Goal: Navigation & Orientation: Find specific page/section

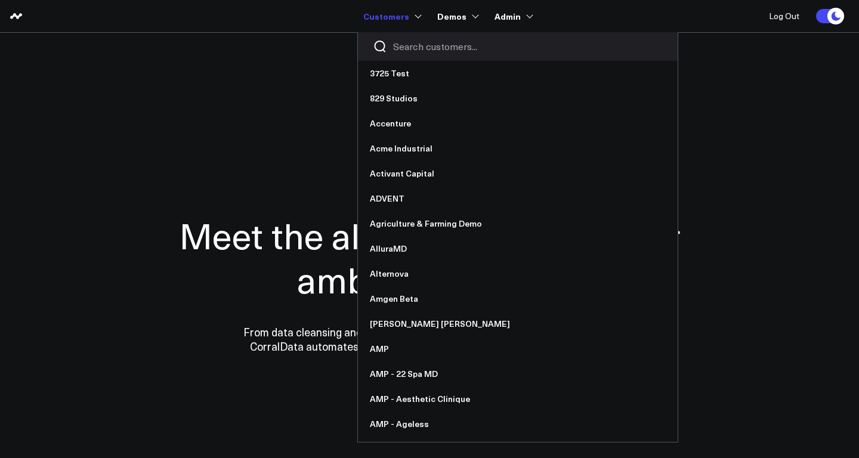
click at [409, 45] on input "Search customers input" at bounding box center [528, 46] width 270 height 13
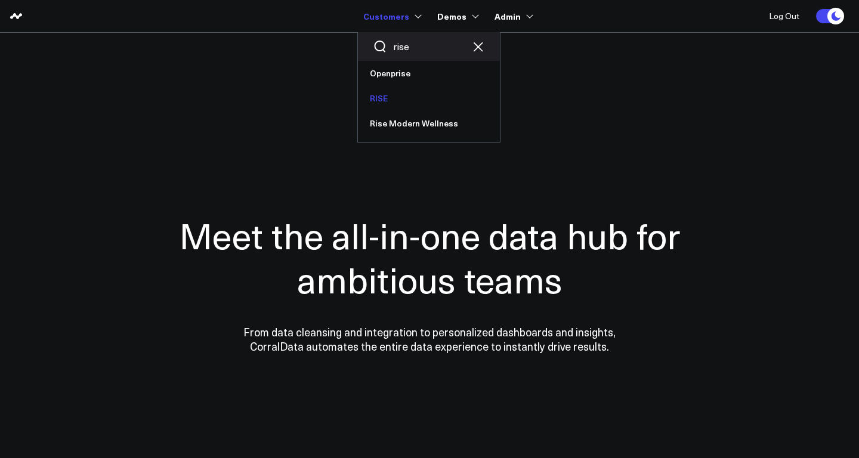
type input "rise"
click at [390, 103] on link "RISE" at bounding box center [429, 98] width 142 height 25
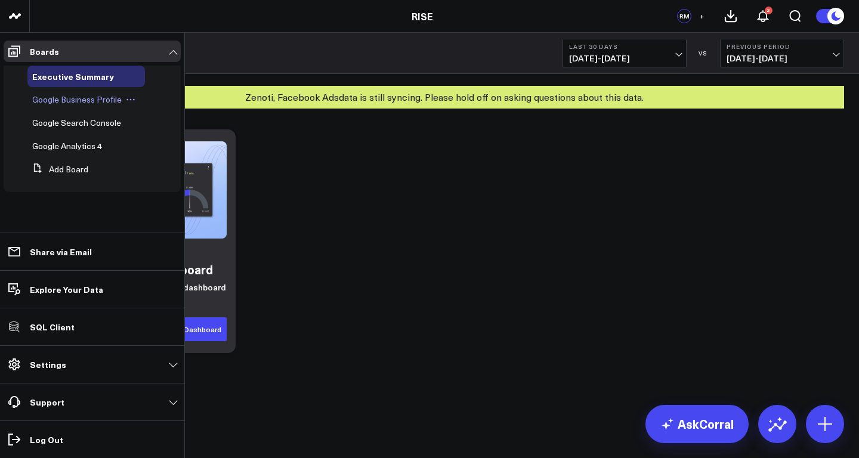
click at [61, 101] on span "Google Business Profile" at bounding box center [76, 99] width 89 height 11
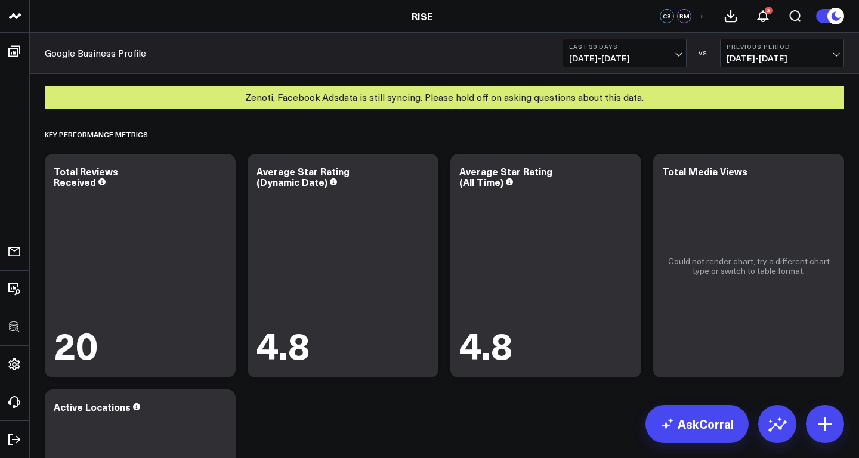
scroll to position [35, 0]
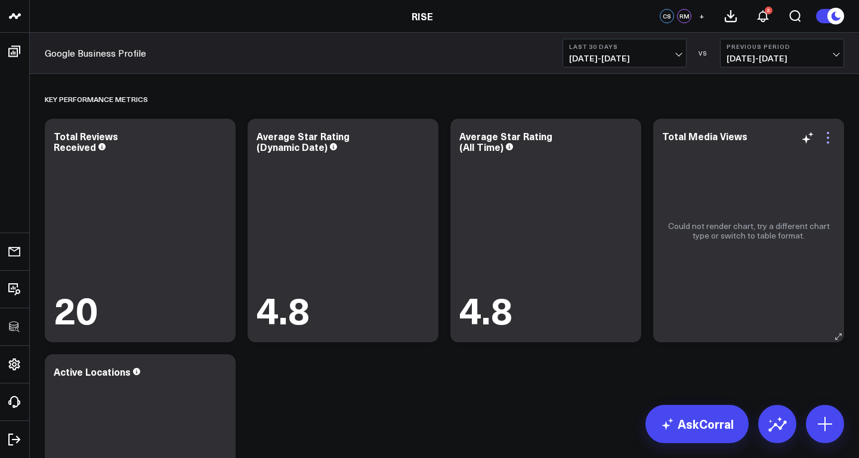
click at [829, 136] on icon at bounding box center [828, 138] width 14 height 14
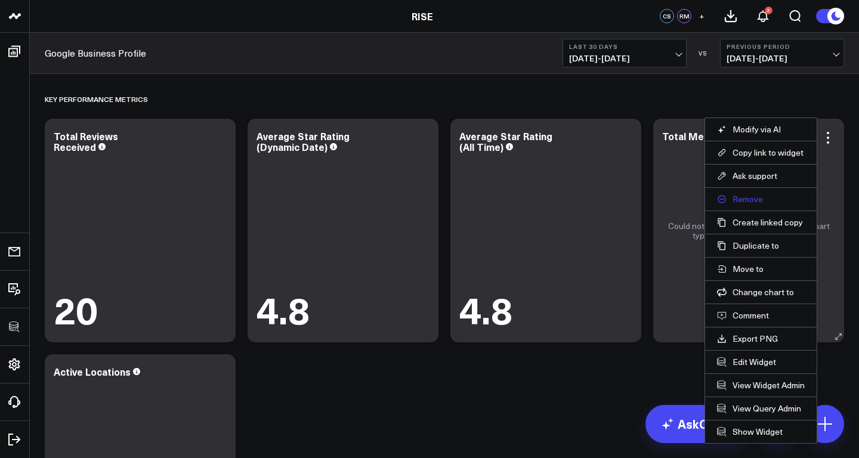
click at [750, 201] on button "Remove" at bounding box center [761, 199] width 88 height 11
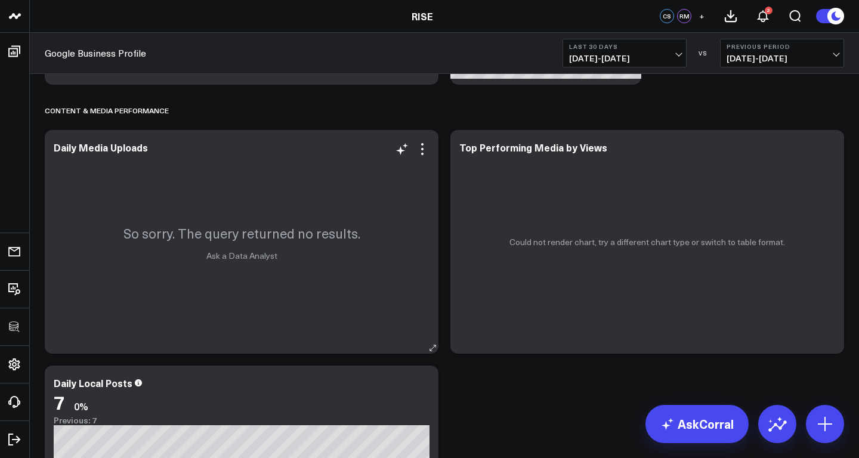
scroll to position [794, 0]
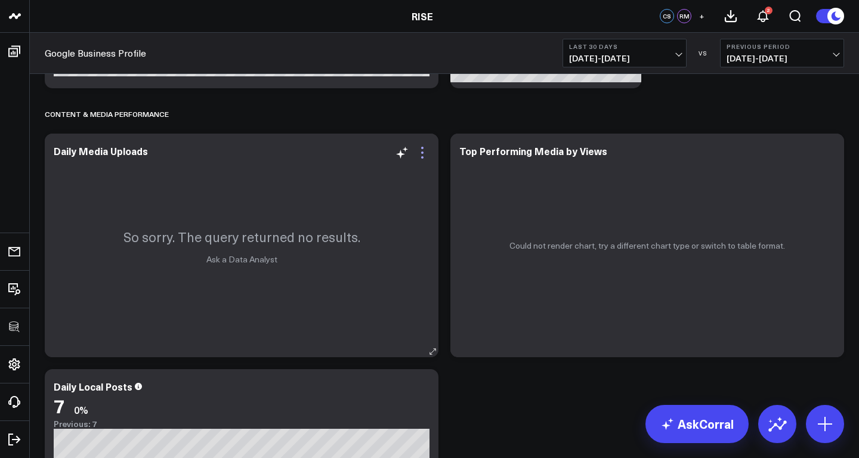
click at [421, 150] on icon at bounding box center [422, 153] width 14 height 14
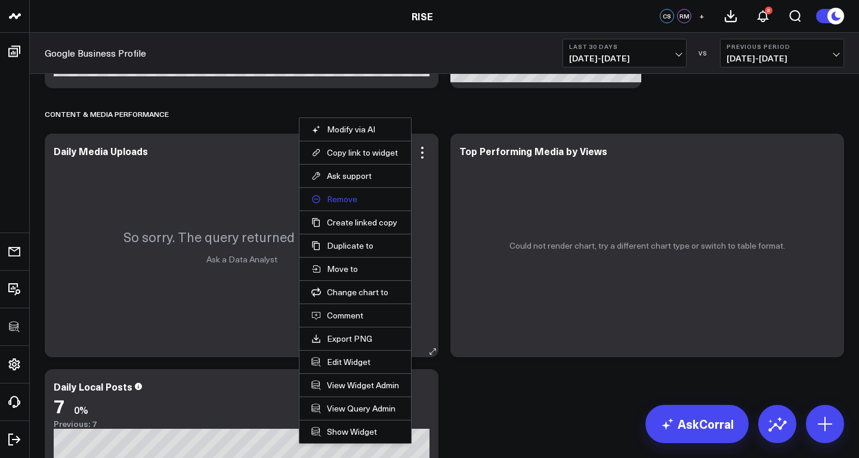
click at [350, 199] on button "Remove" at bounding box center [355, 199] width 88 height 11
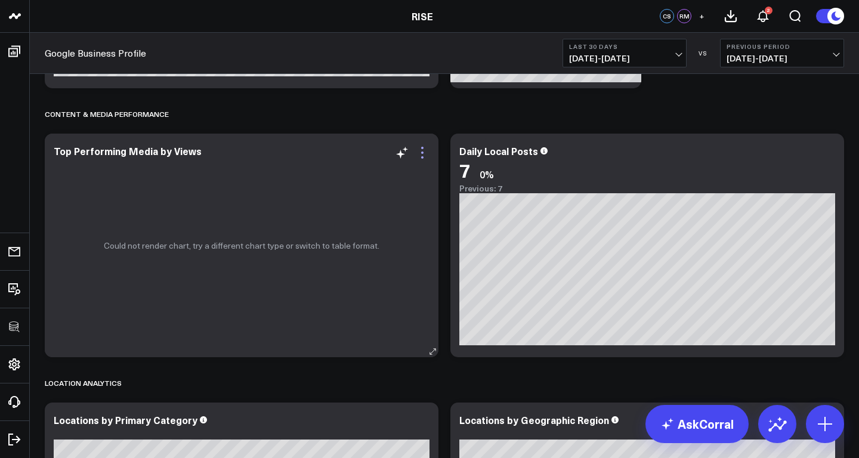
click at [422, 152] on icon at bounding box center [422, 153] width 2 height 2
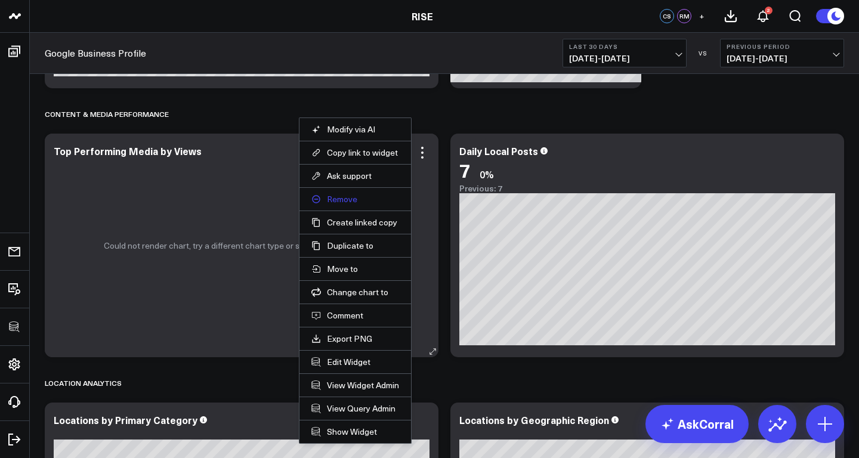
click at [351, 202] on button "Remove" at bounding box center [355, 199] width 88 height 11
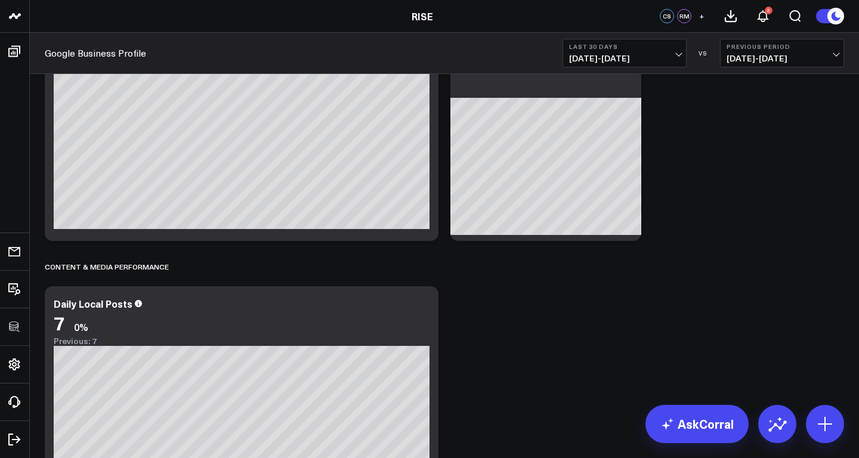
scroll to position [629, 0]
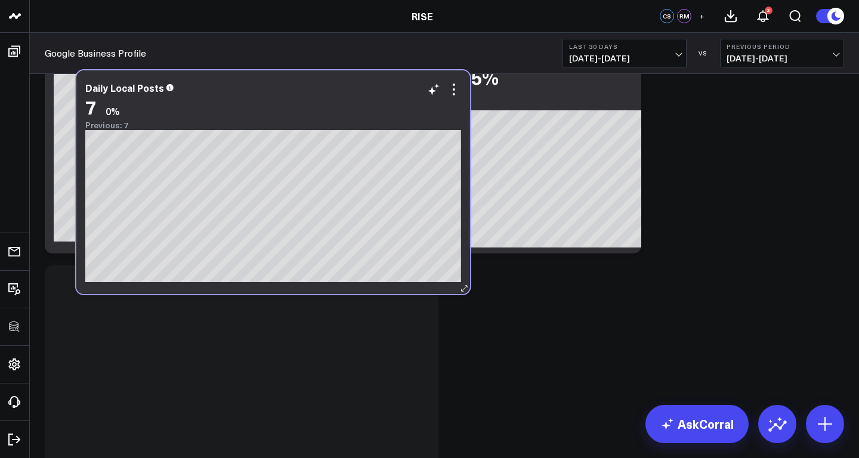
drag, startPoint x: 281, startPoint y: 314, endPoint x: 313, endPoint y: 86, distance: 230.0
click at [313, 86] on div "Daily Local Posts" at bounding box center [273, 87] width 376 height 11
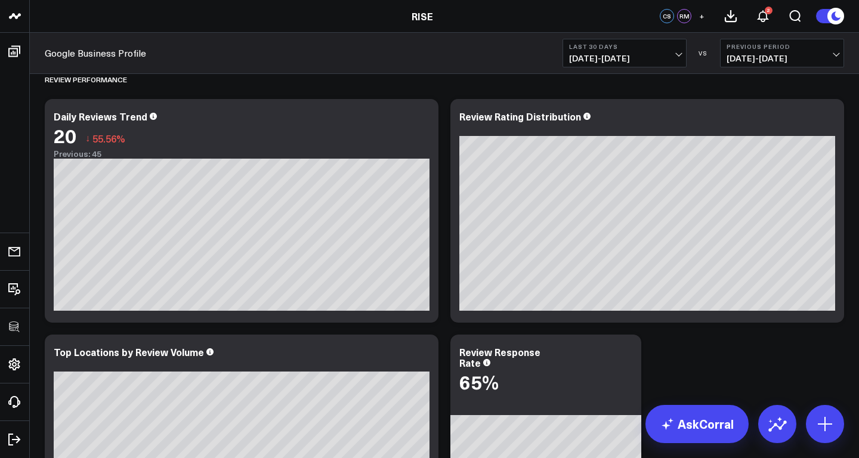
scroll to position [325, 0]
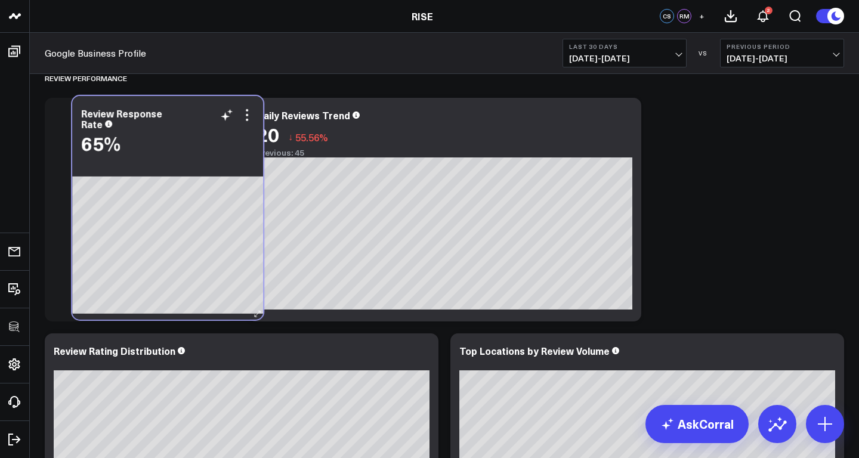
drag, startPoint x: 568, startPoint y: 353, endPoint x: 190, endPoint y: 115, distance: 446.5
click at [190, 115] on div "Review Response Rate" at bounding box center [167, 118] width 173 height 21
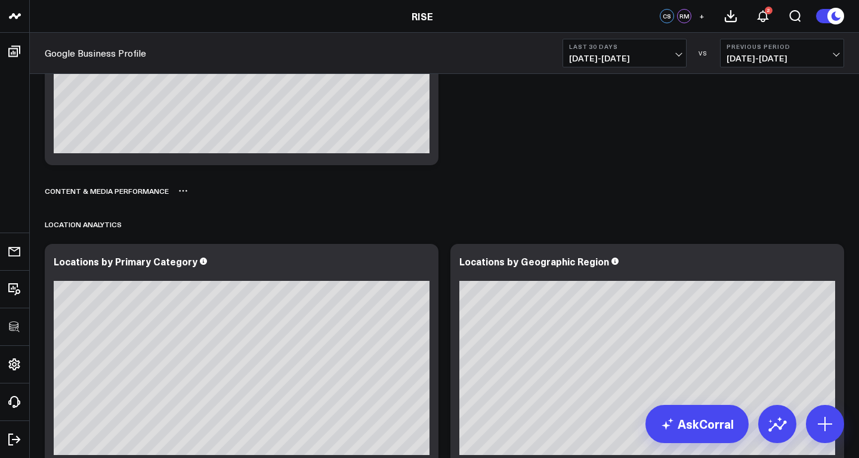
scroll to position [956, 0]
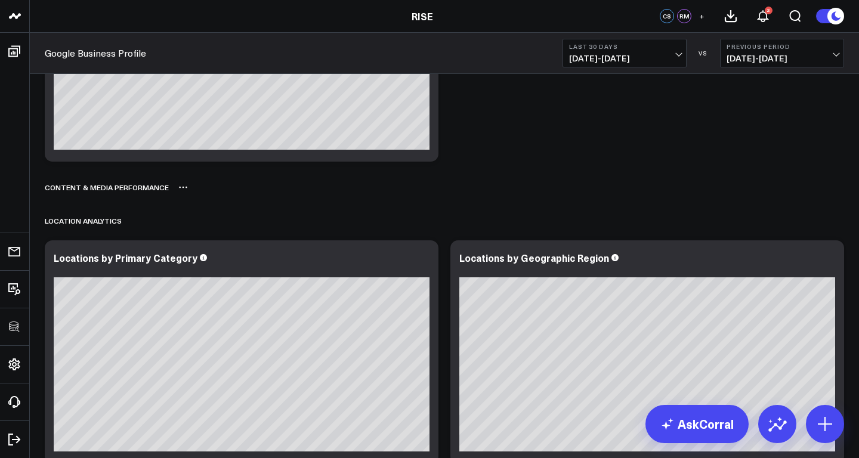
click at [181, 191] on icon at bounding box center [183, 188] width 10 height 10
click at [217, 221] on button "Delete" at bounding box center [214, 221] width 52 height 21
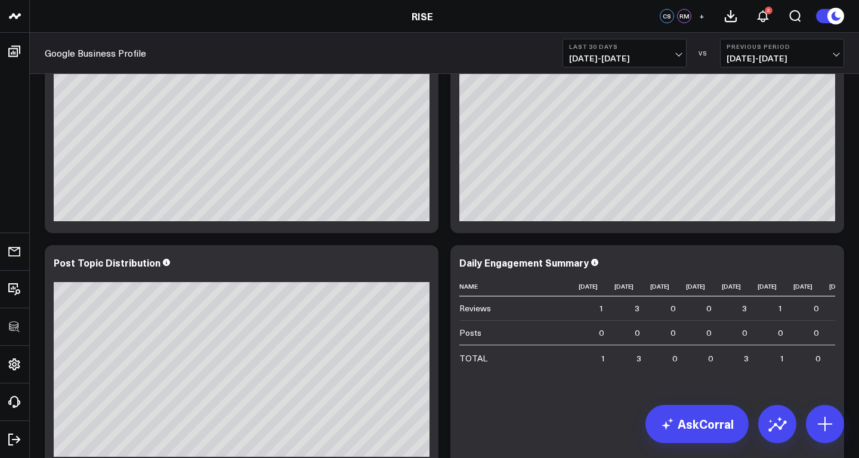
scroll to position [1747, 0]
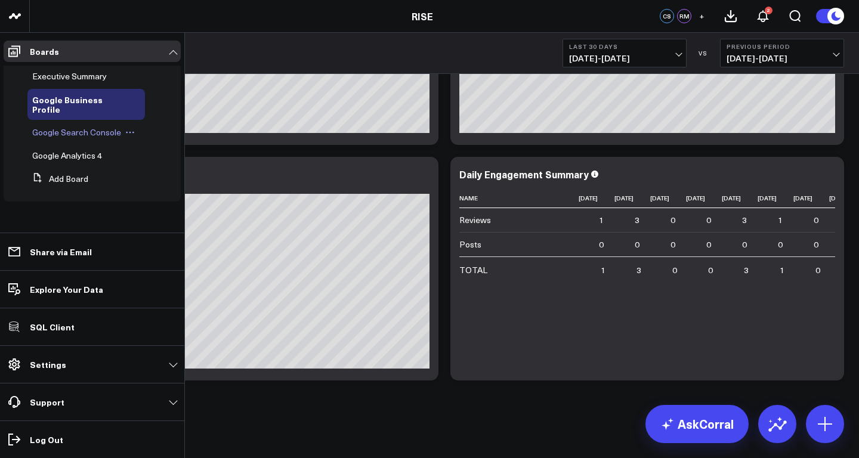
click at [58, 126] on span "Google Search Console" at bounding box center [76, 131] width 89 height 11
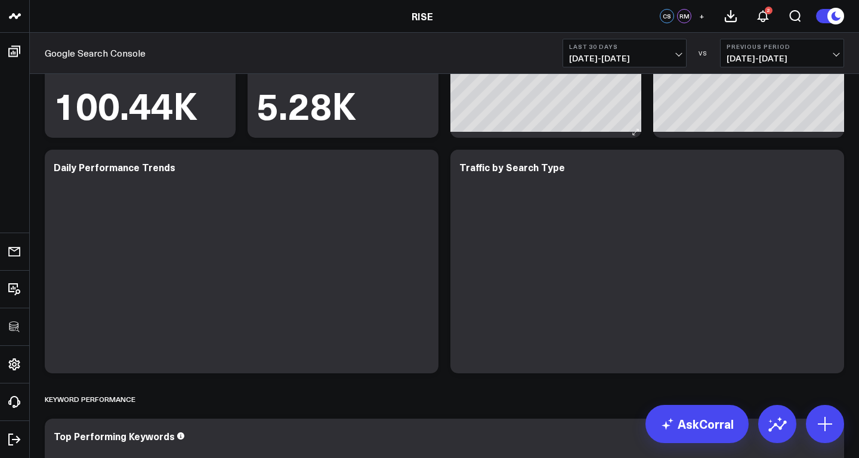
scroll to position [221, 0]
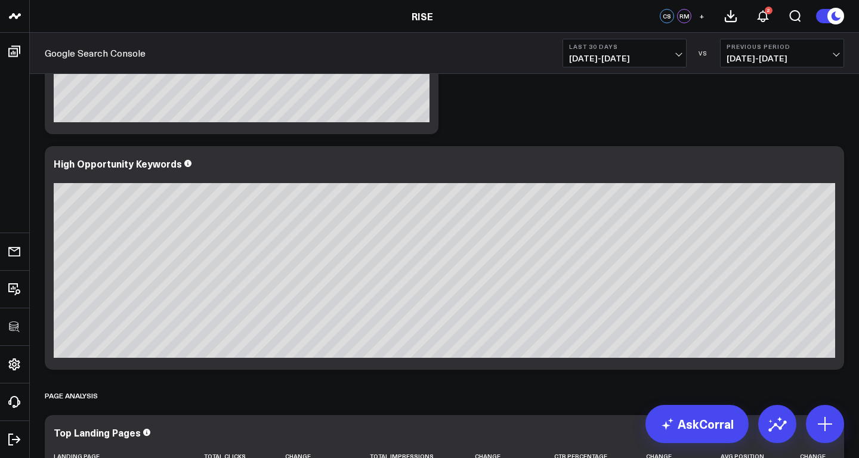
scroll to position [1219, 0]
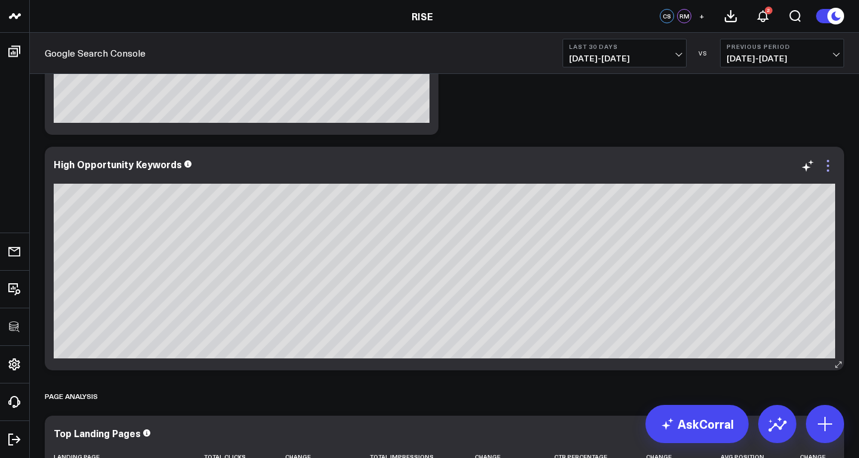
click at [829, 166] on icon at bounding box center [828, 166] width 14 height 14
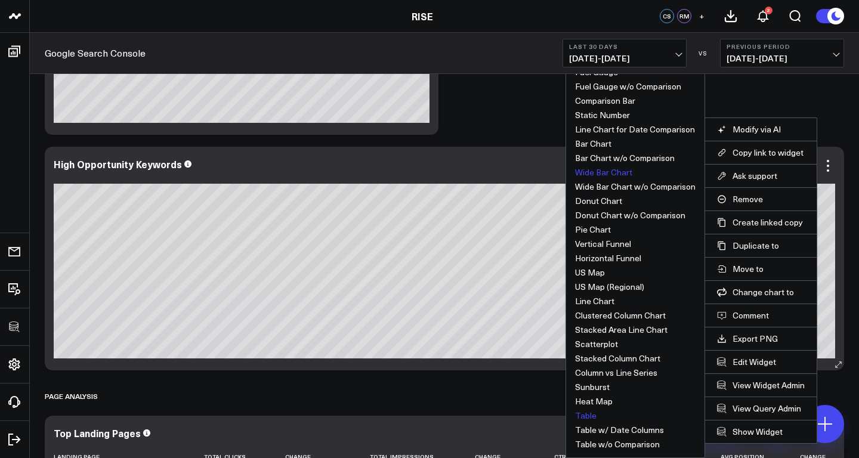
click at [589, 412] on button "Table" at bounding box center [585, 416] width 21 height 8
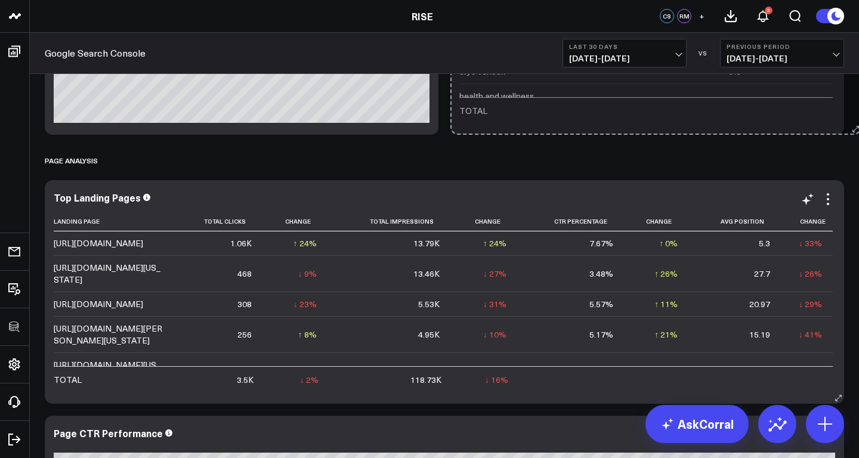
drag, startPoint x: 837, startPoint y: 364, endPoint x: 449, endPoint y: 328, distance: 390.0
click at [449, 328] on div "Overview Performance Modify via AI Copy link to widget Ask support Remove Creat…" at bounding box center [444, 275] width 811 height 2759
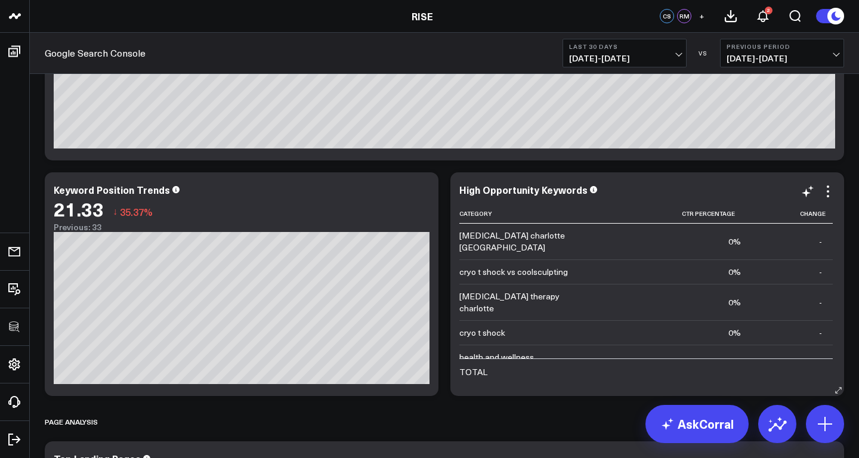
scroll to position [1023, 0]
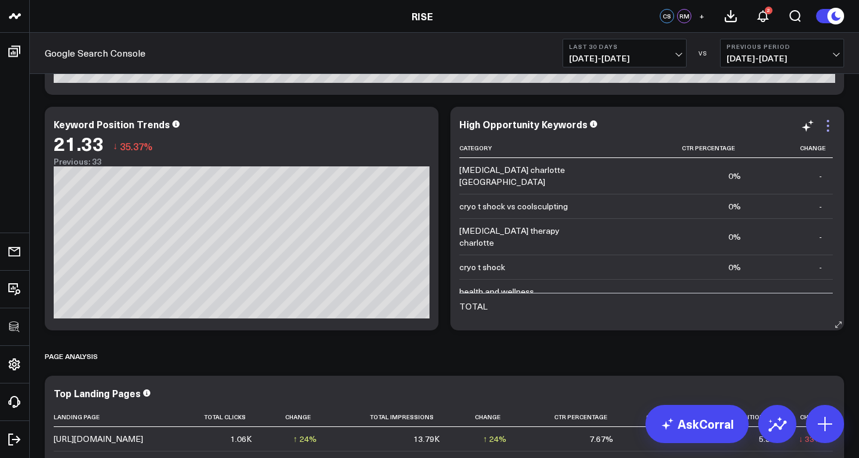
click at [830, 125] on icon at bounding box center [828, 126] width 14 height 14
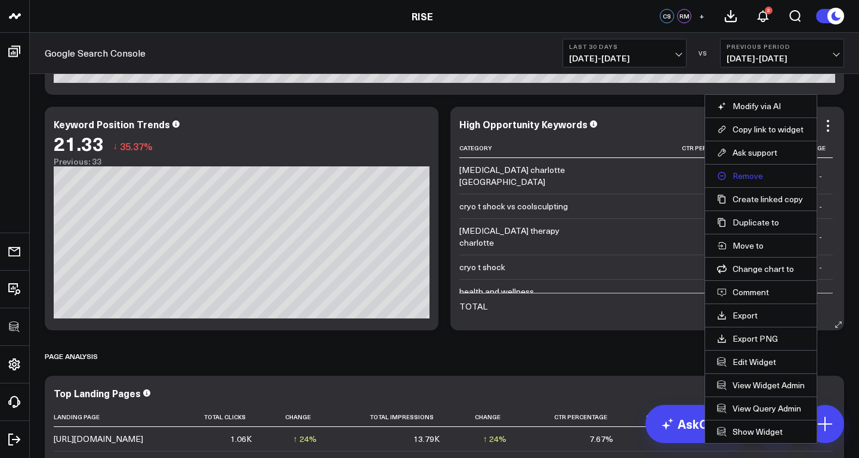
click at [756, 173] on button "Remove" at bounding box center [761, 176] width 88 height 11
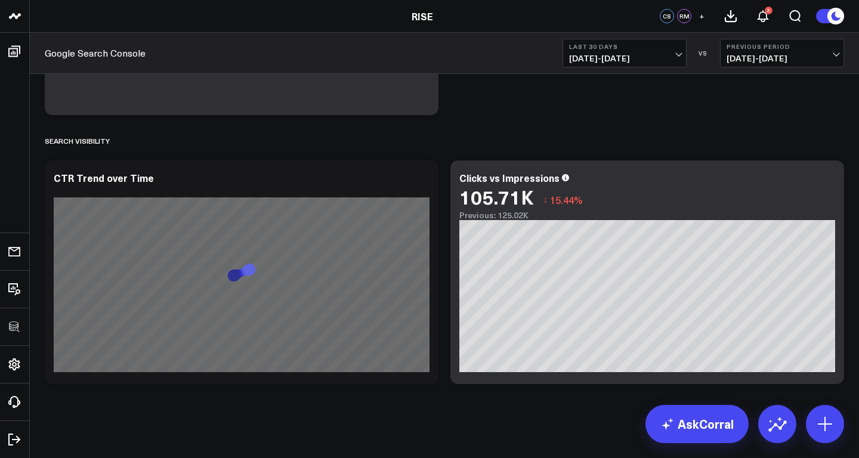
scroll to position [2487, 0]
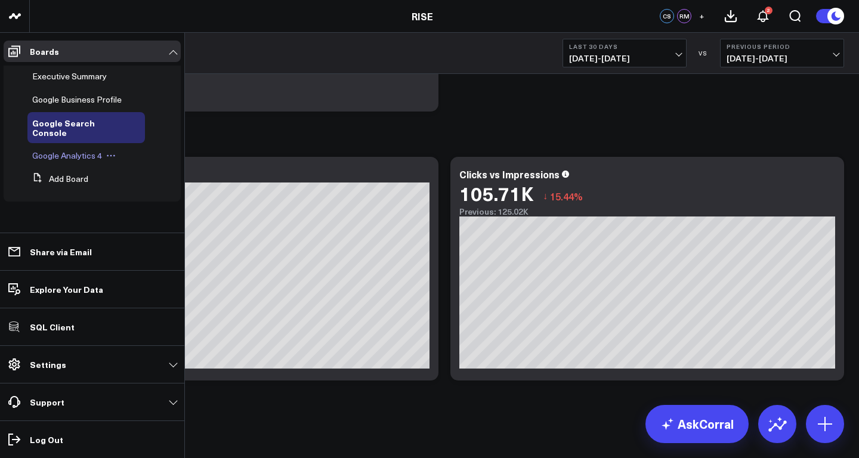
click at [73, 150] on span "Google Analytics 4" at bounding box center [67, 155] width 70 height 11
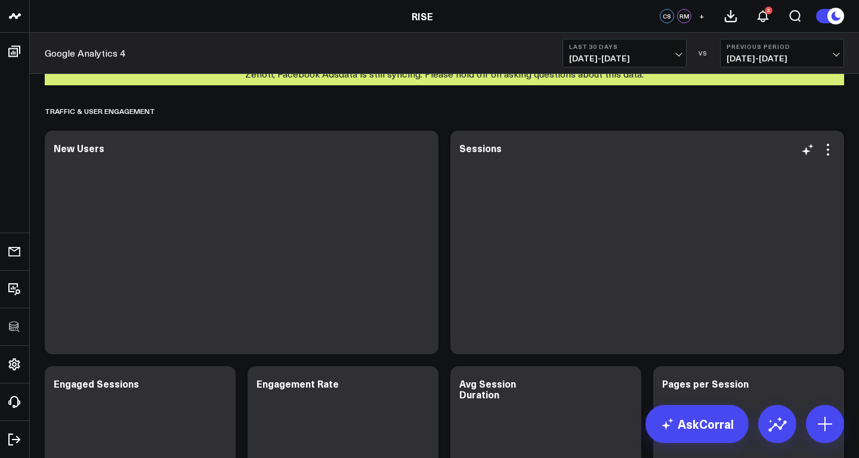
scroll to position [21, 0]
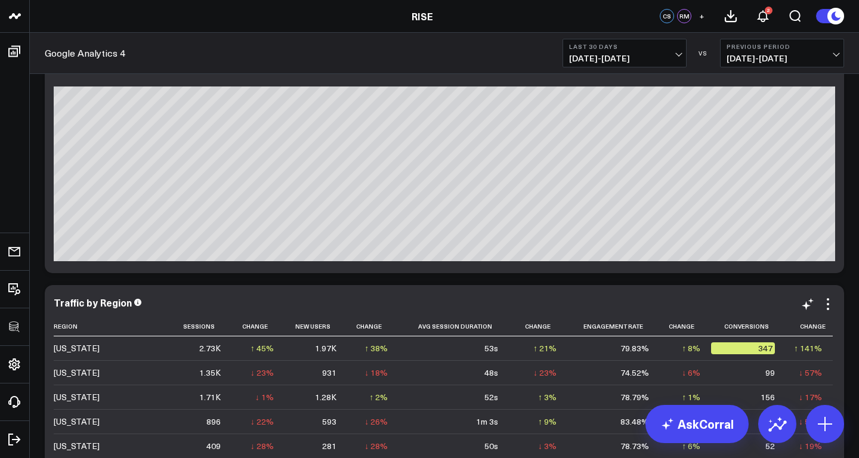
scroll to position [2756, 0]
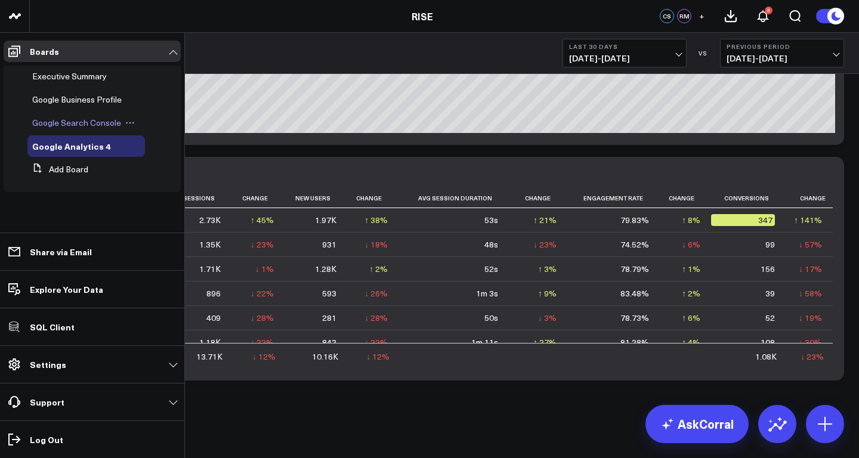
click at [78, 125] on span "Google Search Console" at bounding box center [76, 122] width 89 height 11
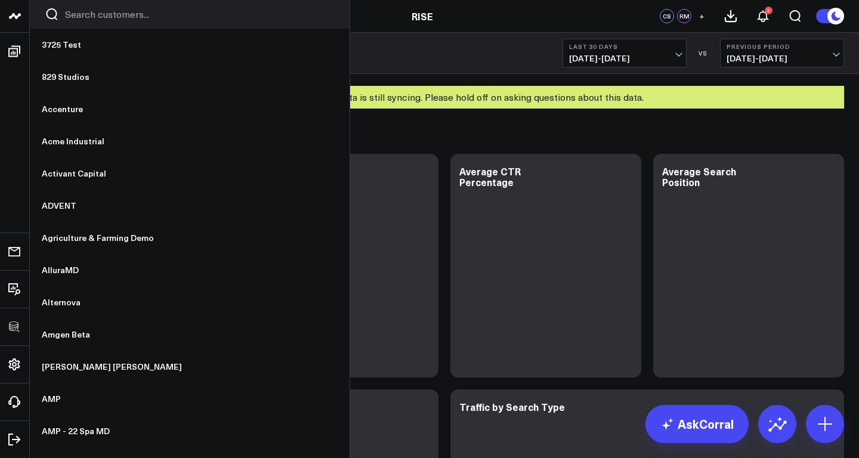
click at [74, 13] on input "Search customers input" at bounding box center [200, 14] width 270 height 13
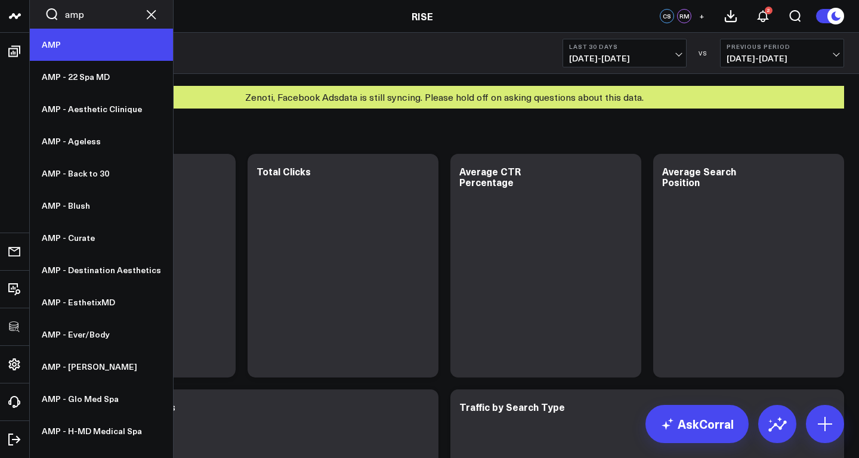
type input "amp"
click at [76, 50] on link "AMP" at bounding box center [101, 45] width 143 height 32
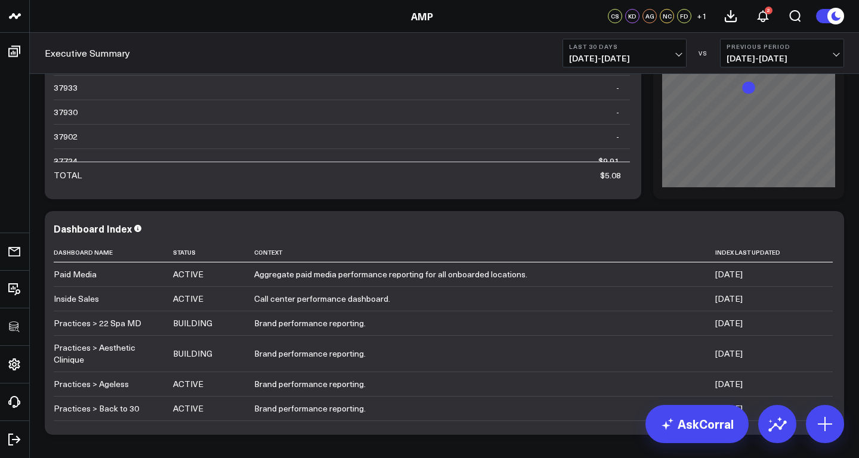
scroll to position [1066, 0]
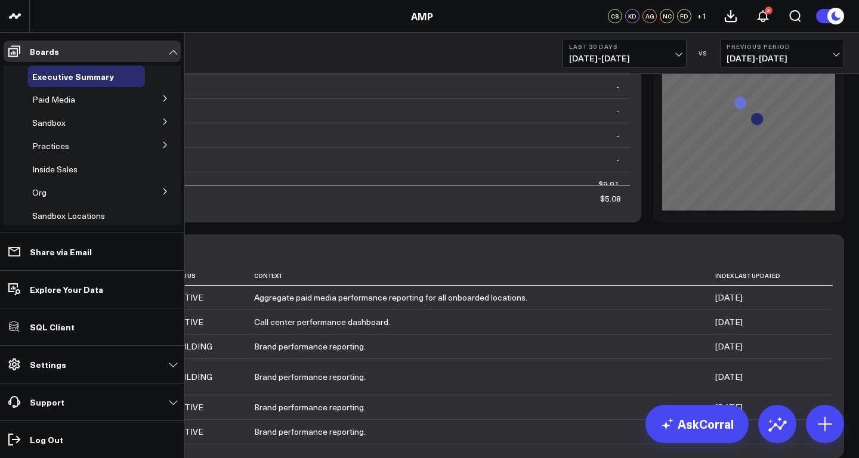
click at [163, 146] on icon at bounding box center [164, 145] width 3 height 6
click at [72, 168] on span "Destination Aesthetics (LEGACY)" at bounding box center [82, 172] width 86 height 21
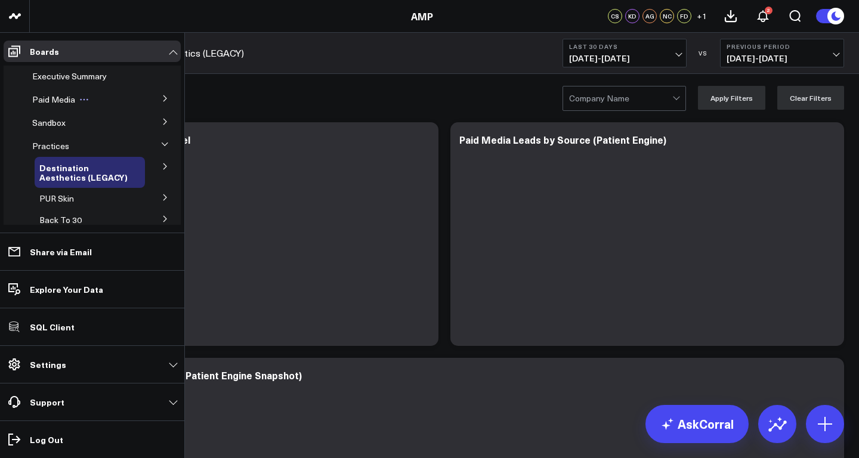
click at [59, 99] on span "Paid Media" at bounding box center [53, 99] width 43 height 11
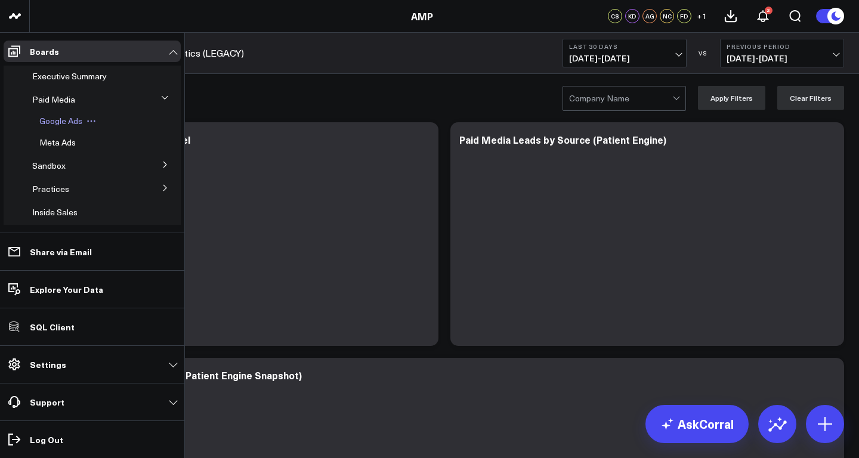
click at [61, 119] on span "Google Ads" at bounding box center [60, 120] width 43 height 11
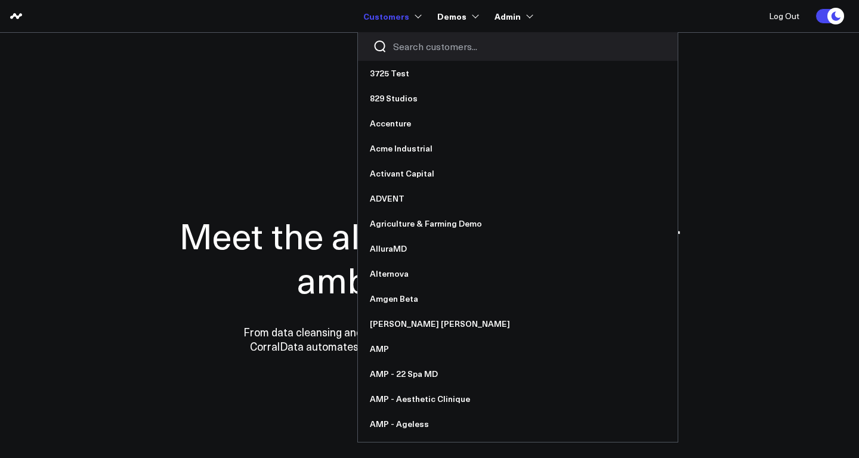
click at [430, 46] on input "Search customers input" at bounding box center [528, 46] width 270 height 13
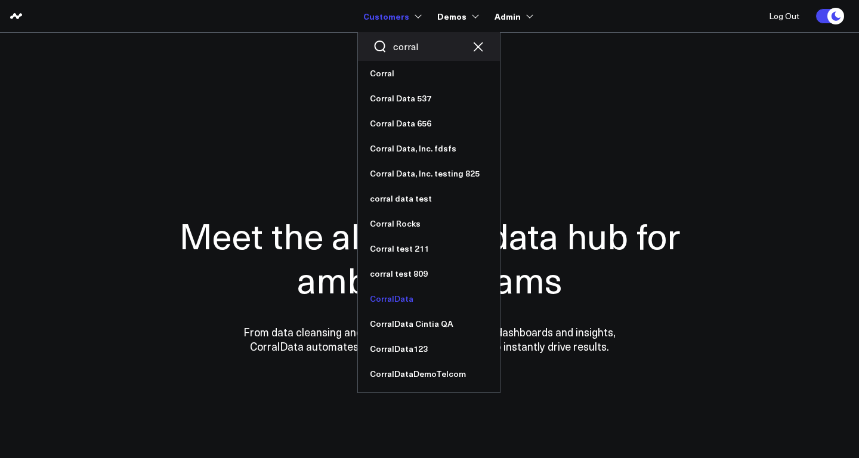
type input "corral"
click at [404, 298] on link "CorralData" at bounding box center [429, 298] width 142 height 25
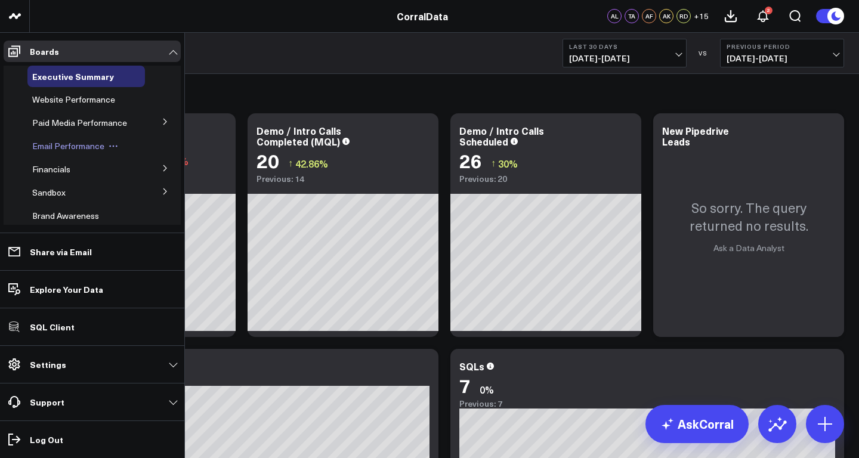
click at [66, 152] on span "Email Performance" at bounding box center [68, 145] width 72 height 11
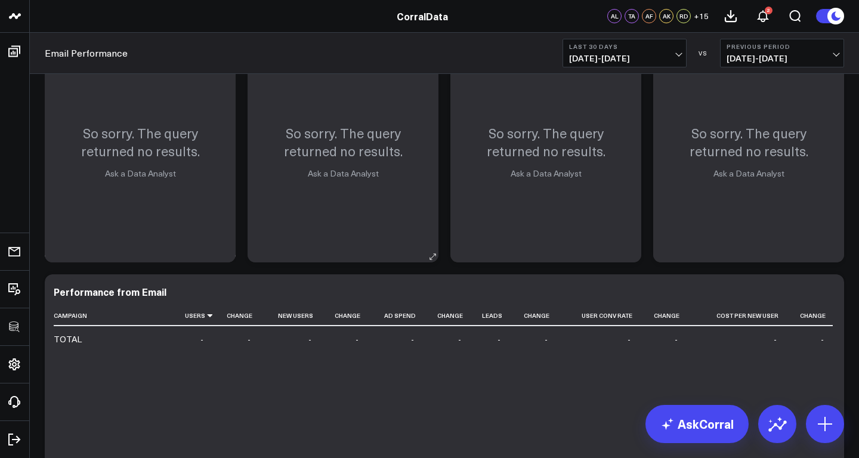
scroll to position [192, 0]
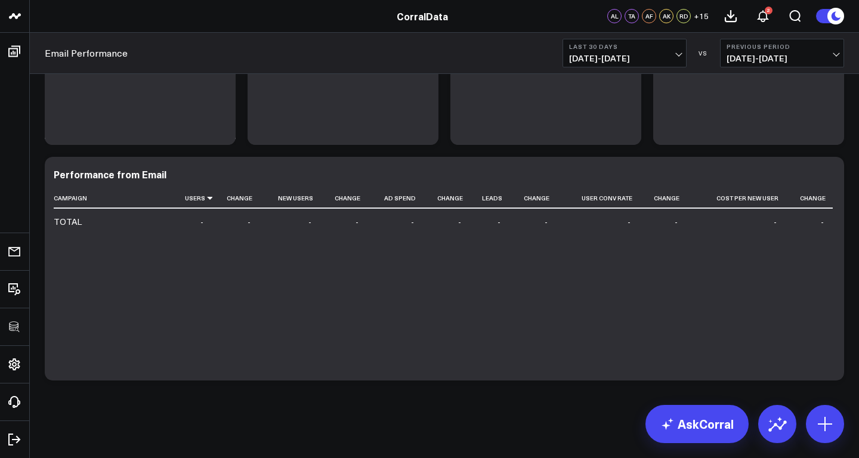
click at [51, 16] on div "CorralData" at bounding box center [422, 16] width 844 height 13
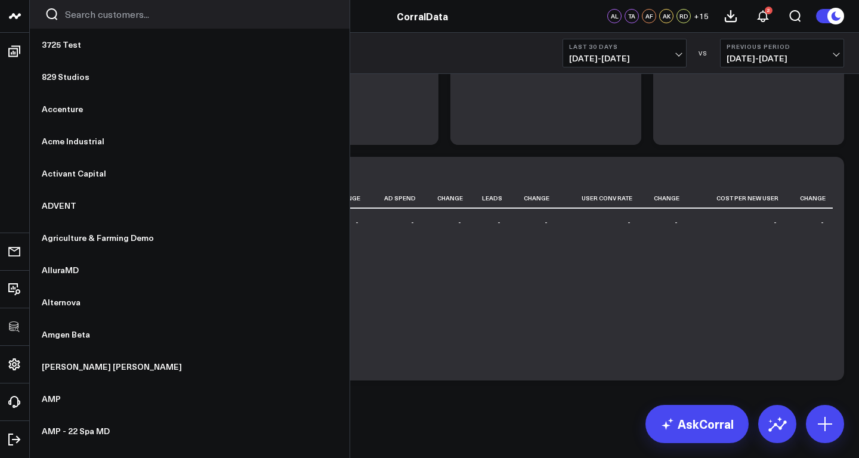
click at [84, 20] on div at bounding box center [190, 14] width 320 height 29
click at [88, 13] on input "Search customers input" at bounding box center [200, 14] width 270 height 13
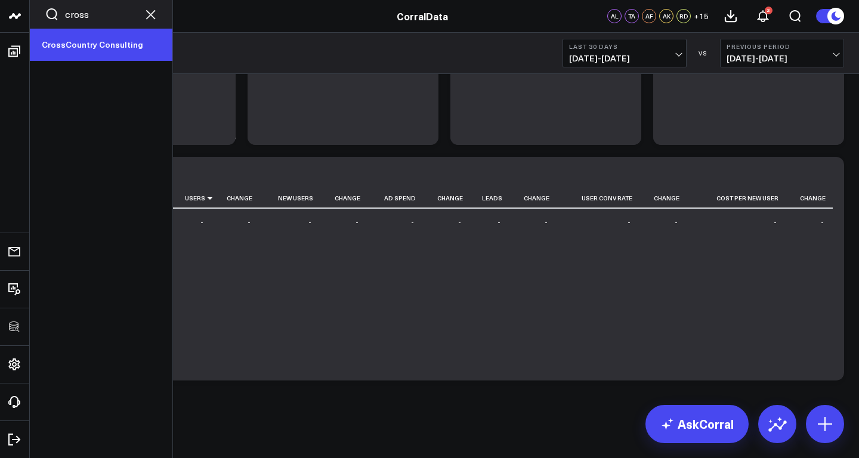
type input "cross"
click at [88, 46] on link "CrossCountry Consulting" at bounding box center [101, 45] width 143 height 32
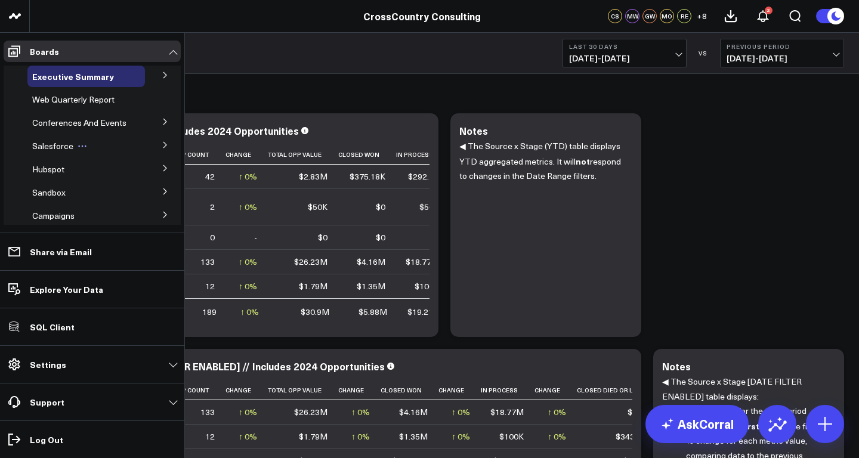
click at [56, 152] on span "Salesforce" at bounding box center [52, 145] width 41 height 11
click at [66, 182] on span "Salesforce Marketing Dashboard (2025)" at bounding box center [80, 172] width 82 height 21
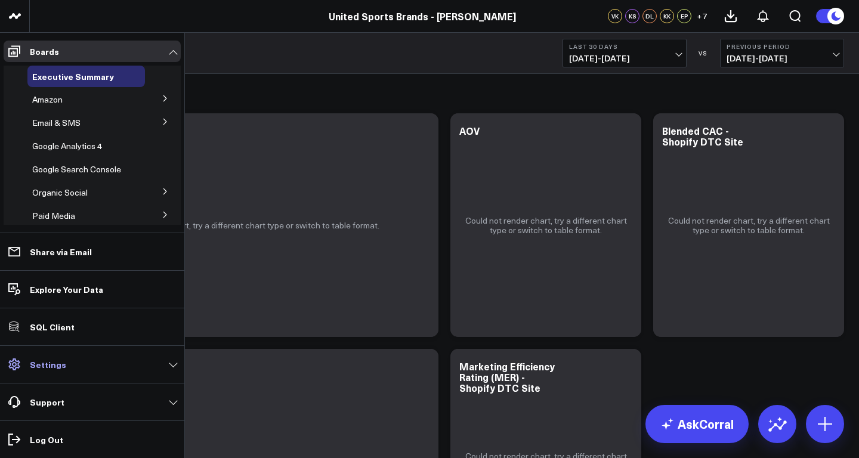
click at [55, 360] on p "Settings" at bounding box center [48, 365] width 36 height 10
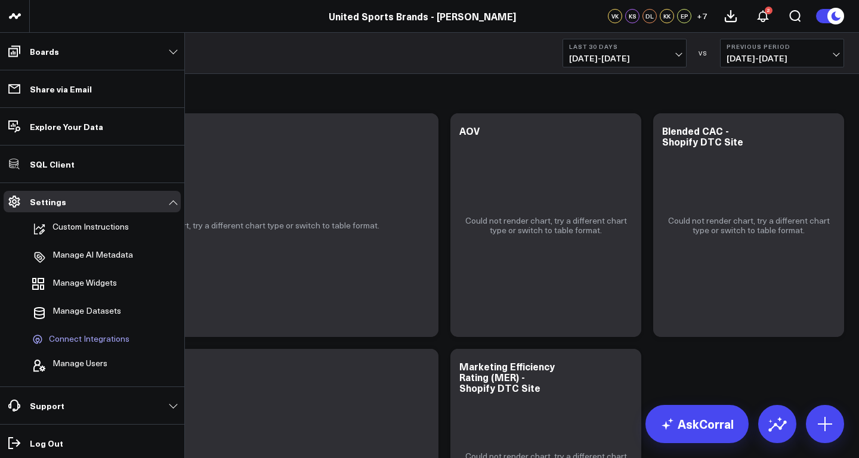
click at [67, 339] on span "Connect Integrations" at bounding box center [89, 339] width 81 height 11
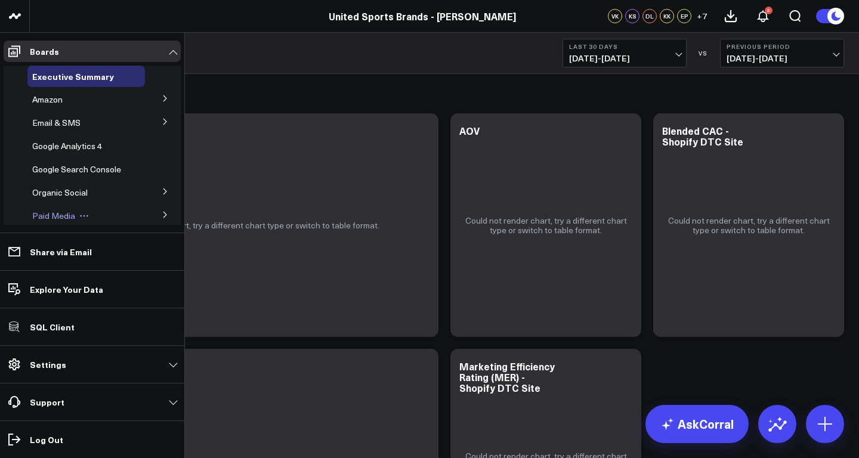
scroll to position [180, 0]
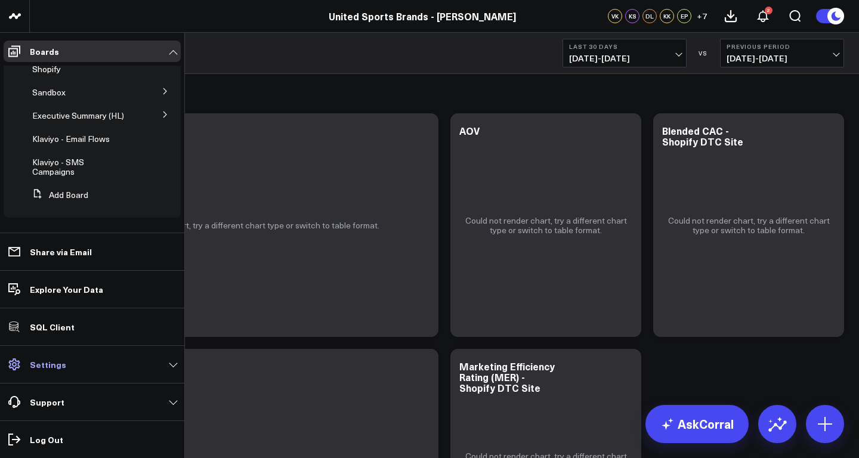
click at [78, 364] on link "Settings" at bounding box center [92, 364] width 177 height 21
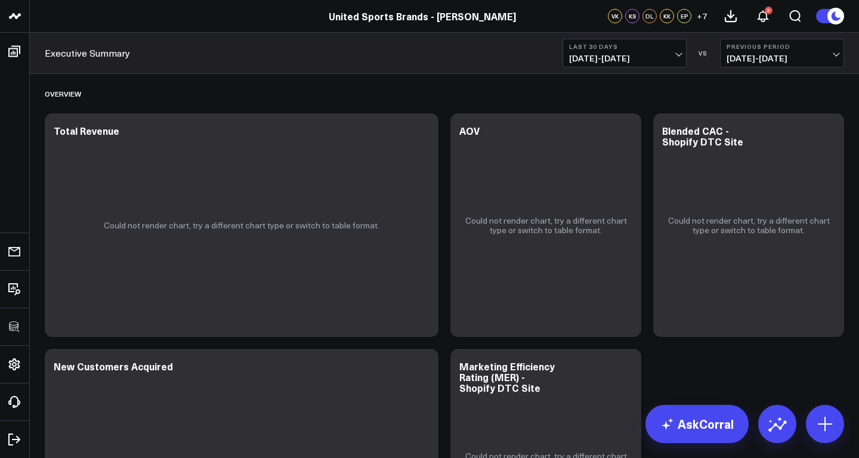
drag, startPoint x: 81, startPoint y: 339, endPoint x: 391, endPoint y: 75, distance: 407.1
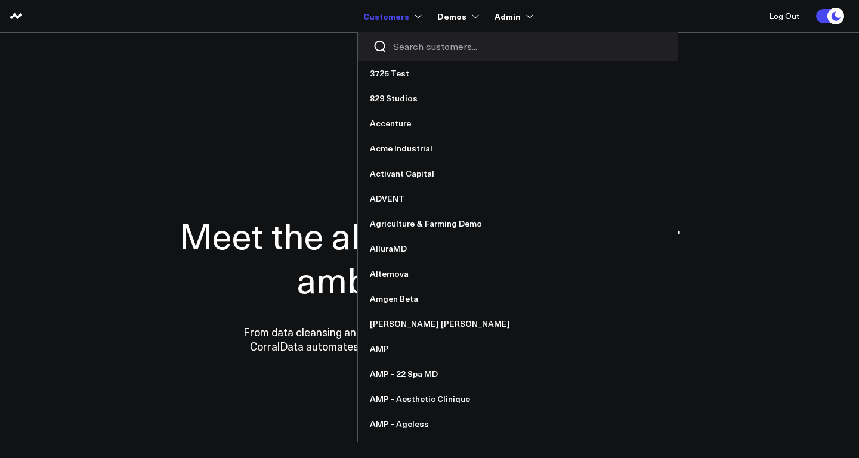
click at [418, 49] on input "Search customers input" at bounding box center [528, 46] width 270 height 13
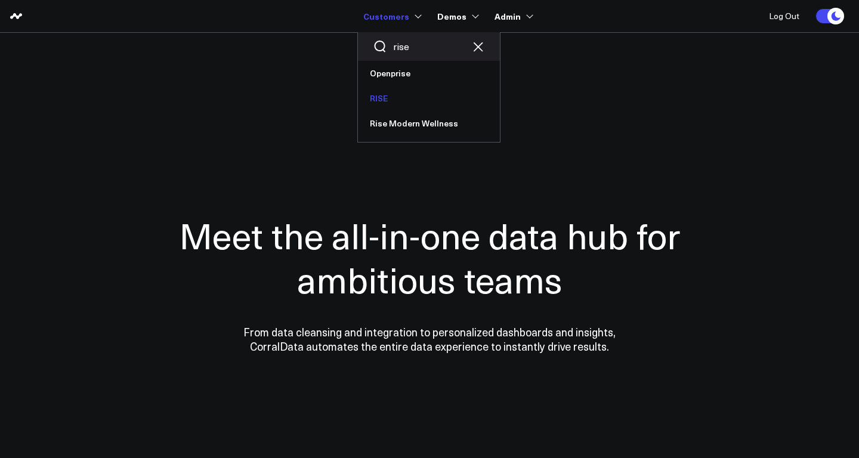
type input "rise"
click at [404, 98] on link "RISE" at bounding box center [429, 98] width 142 height 25
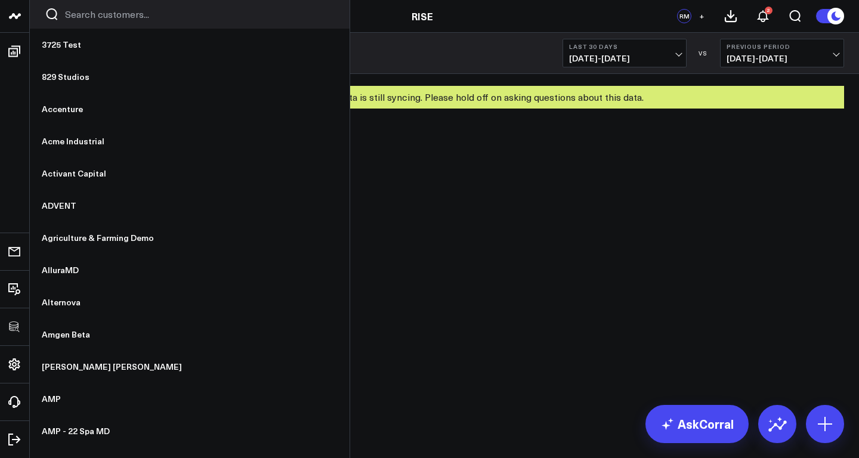
click at [128, 16] on input "Search customers input" at bounding box center [200, 14] width 270 height 13
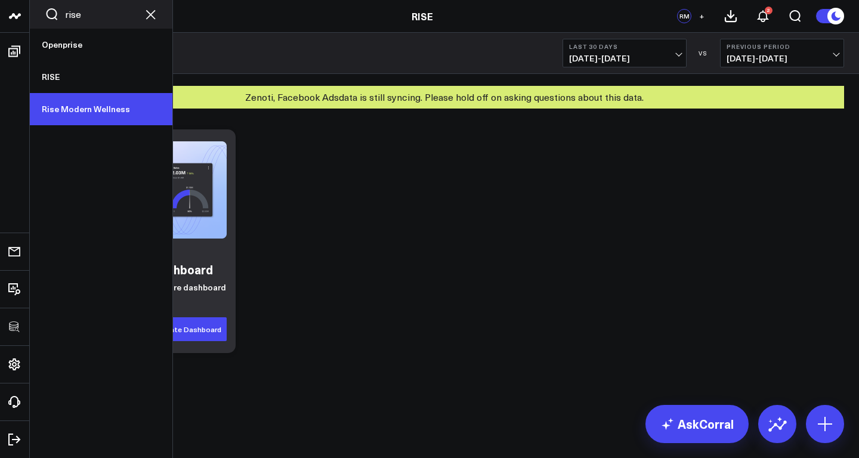
type input "rise"
click at [108, 111] on link "Rise Modern Wellness" at bounding box center [101, 109] width 143 height 32
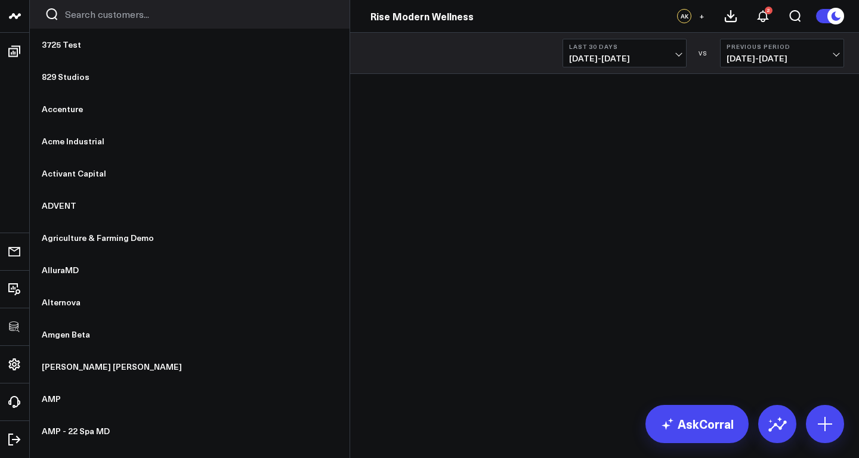
click at [91, 15] on input "Search customers input" at bounding box center [200, 14] width 270 height 13
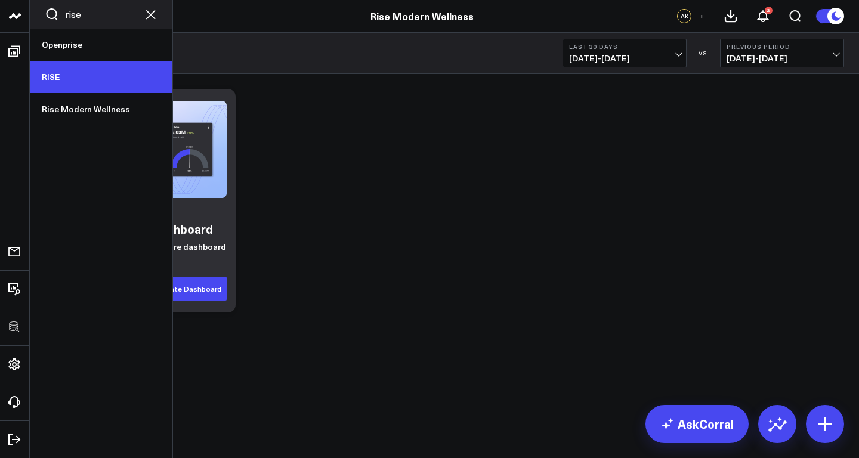
type input "rise"
click at [59, 77] on link "RISE" at bounding box center [101, 77] width 143 height 32
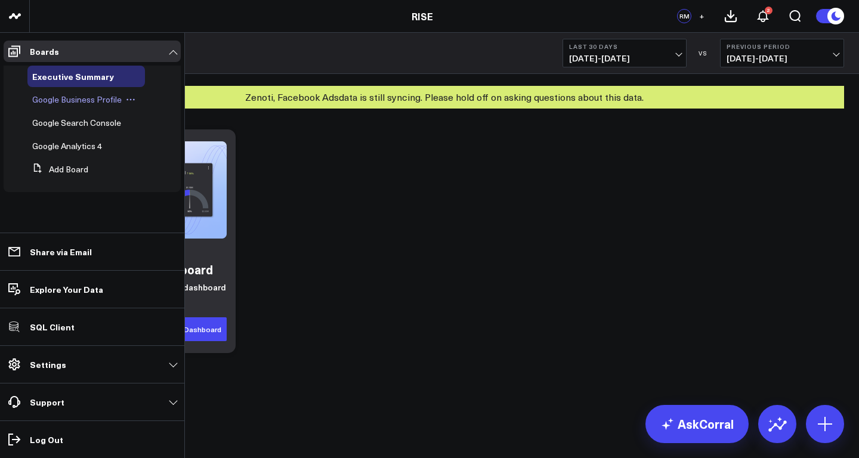
click at [64, 98] on span "Google Business Profile" at bounding box center [76, 99] width 89 height 11
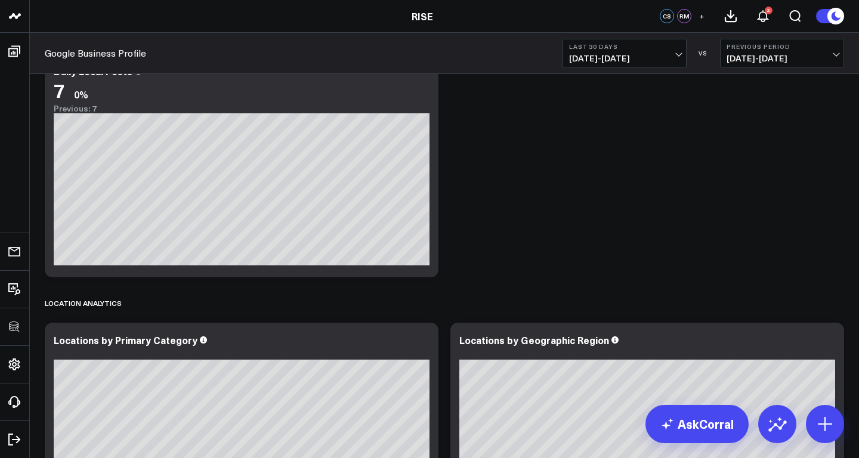
scroll to position [837, 0]
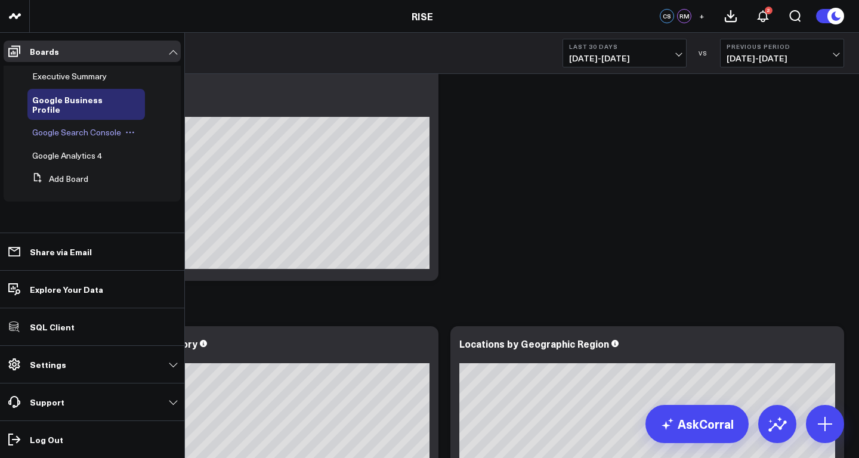
click at [56, 126] on span "Google Search Console" at bounding box center [76, 131] width 89 height 11
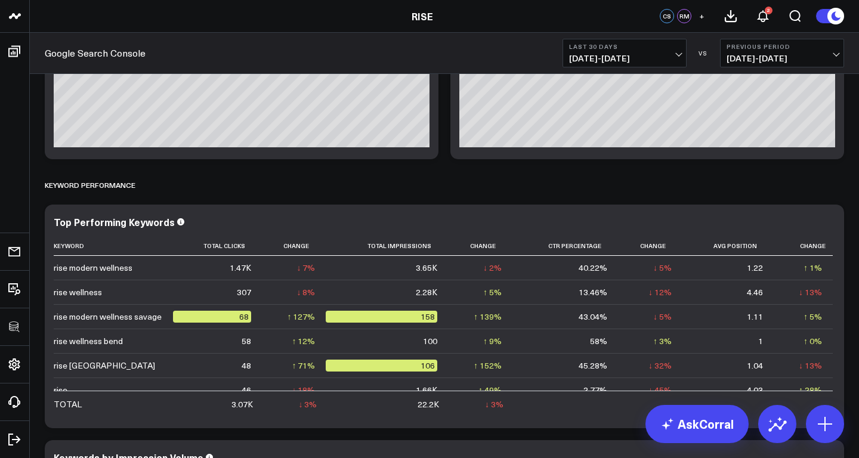
scroll to position [669, 0]
